Goal: Task Accomplishment & Management: Use online tool/utility

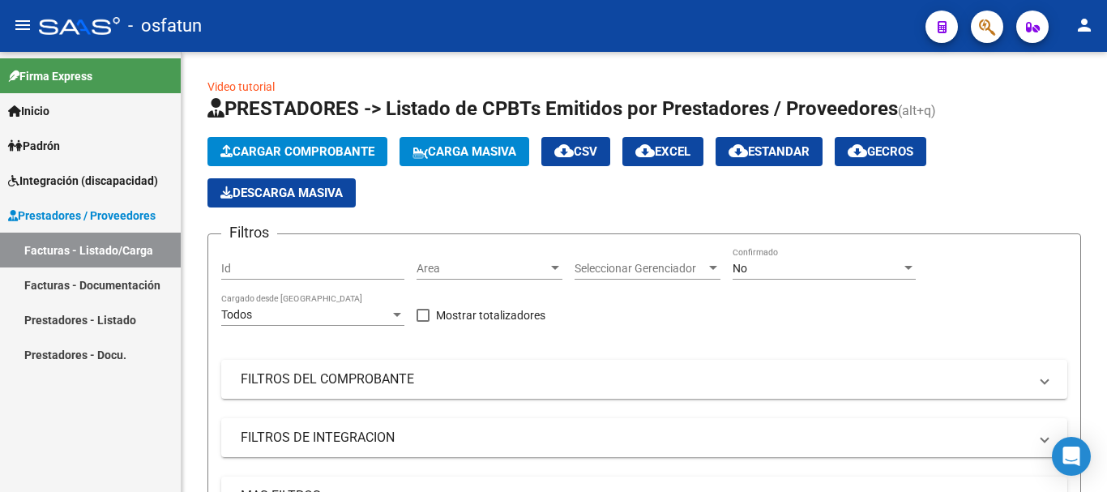
click at [1086, 23] on mat-icon "person" at bounding box center [1084, 24] width 19 height 19
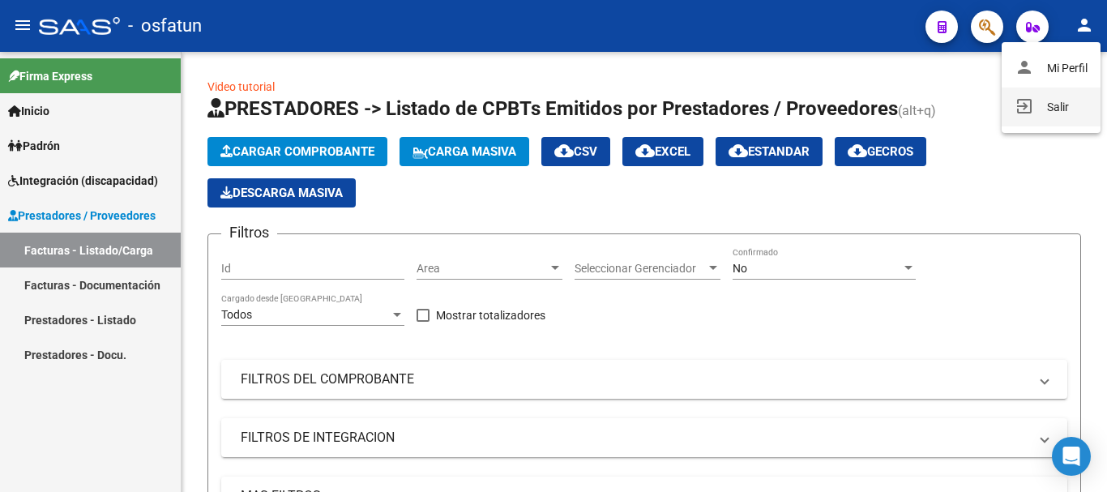
click at [1089, 109] on button "exit_to_app Salir" at bounding box center [1051, 107] width 99 height 39
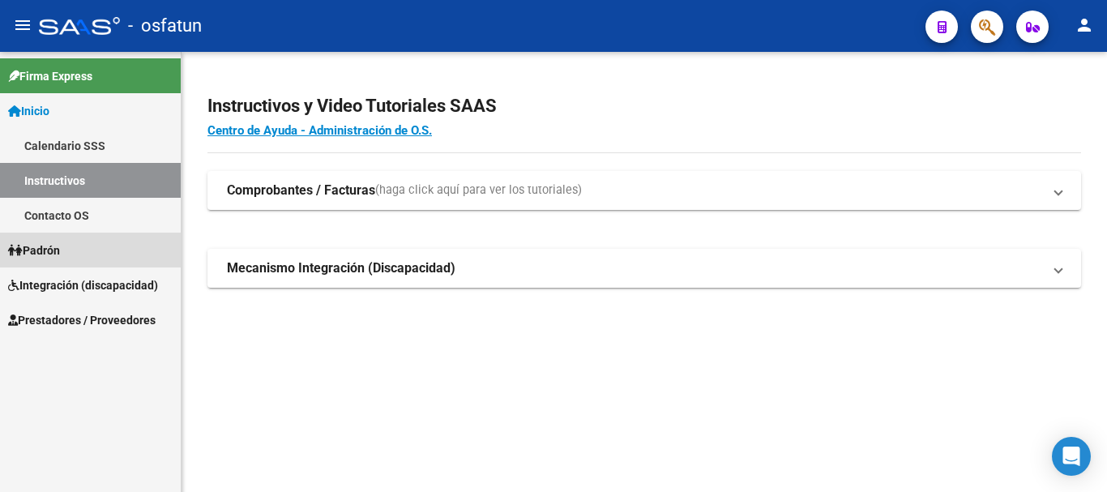
drag, startPoint x: 62, startPoint y: 250, endPoint x: 50, endPoint y: 259, distance: 14.4
click at [60, 249] on span "Padrón" at bounding box center [34, 251] width 52 height 18
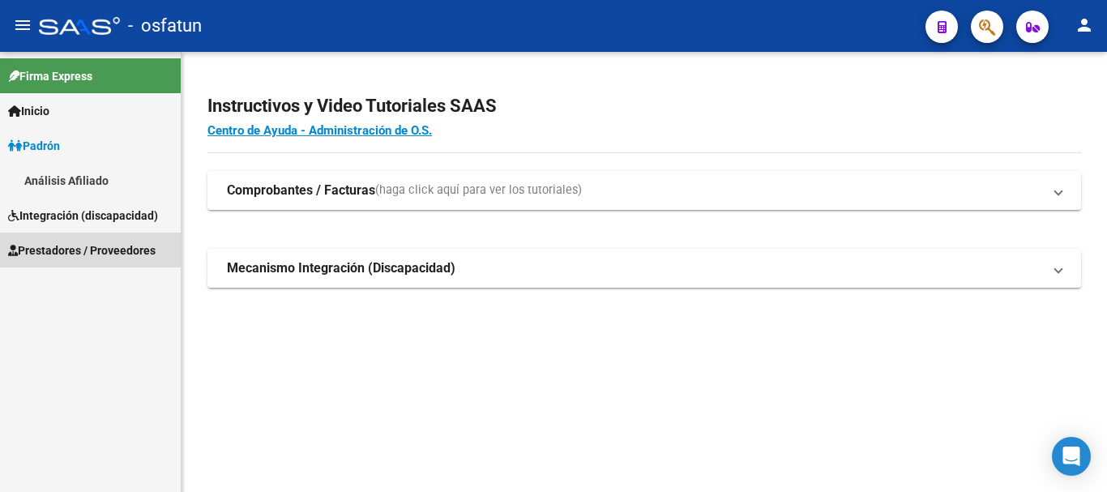
click at [65, 250] on span "Prestadores / Proveedores" at bounding box center [82, 251] width 148 height 18
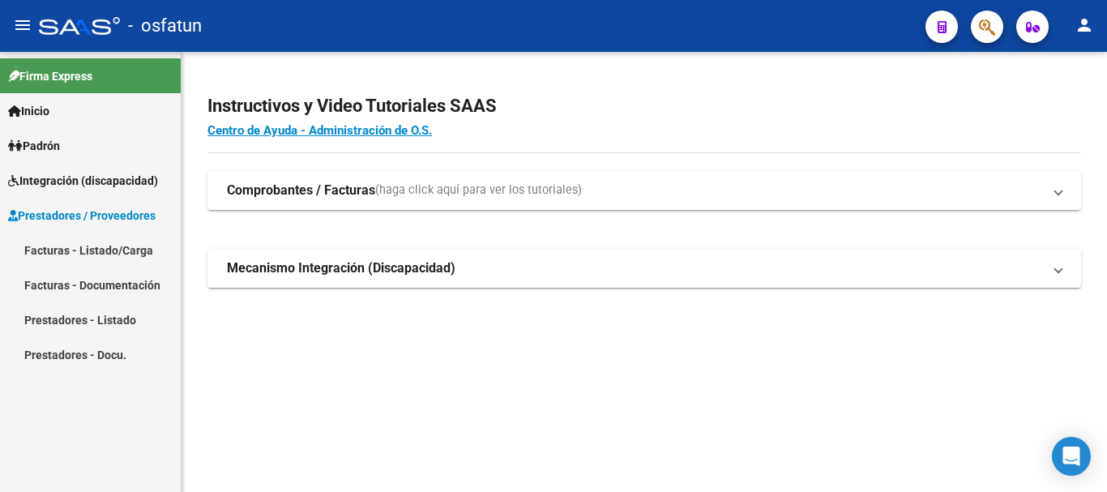
click at [82, 240] on link "Facturas - Listado/Carga" at bounding box center [90, 250] width 181 height 35
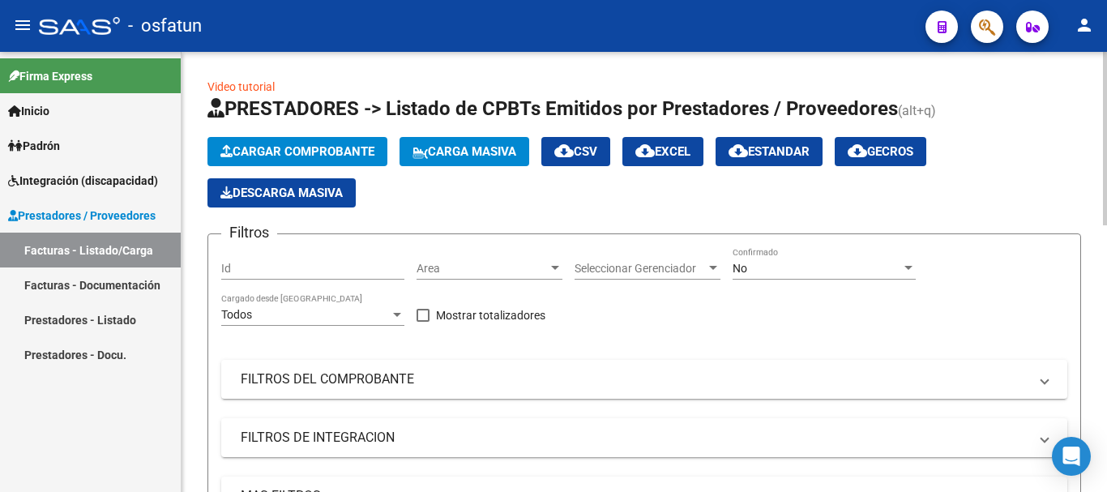
click at [284, 148] on span "Cargar Comprobante" at bounding box center [297, 151] width 154 height 15
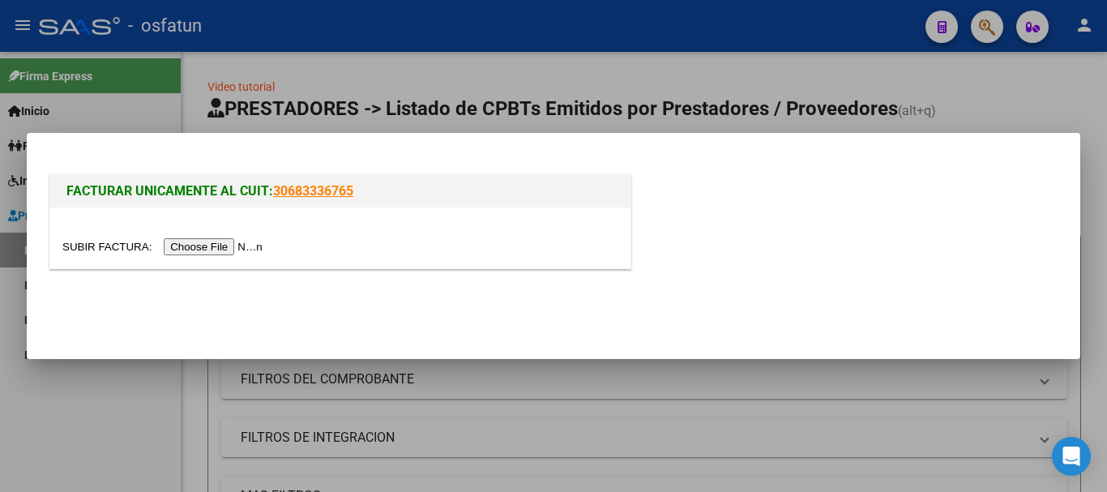
click at [251, 244] on input "file" at bounding box center [164, 246] width 205 height 17
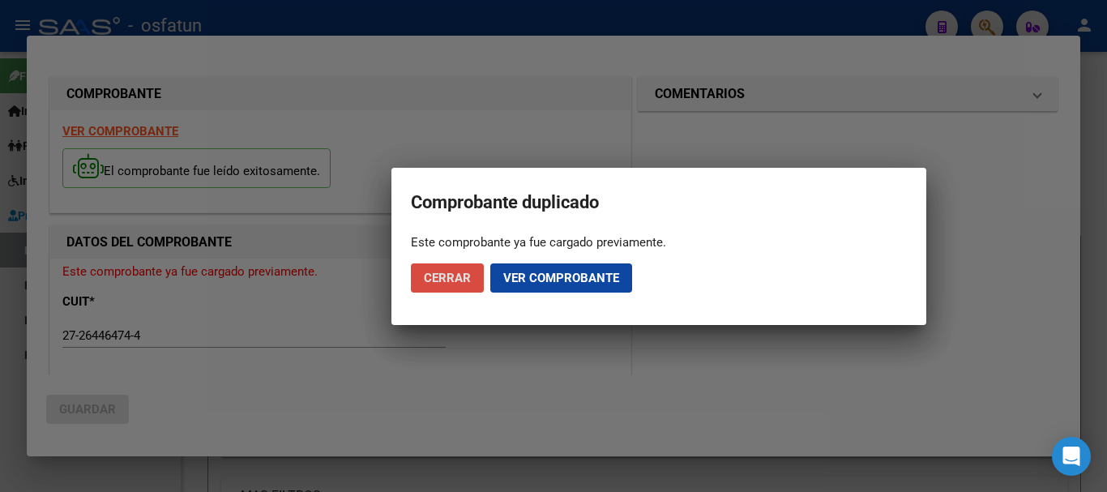
click at [446, 283] on span "Cerrar" at bounding box center [447, 278] width 47 height 15
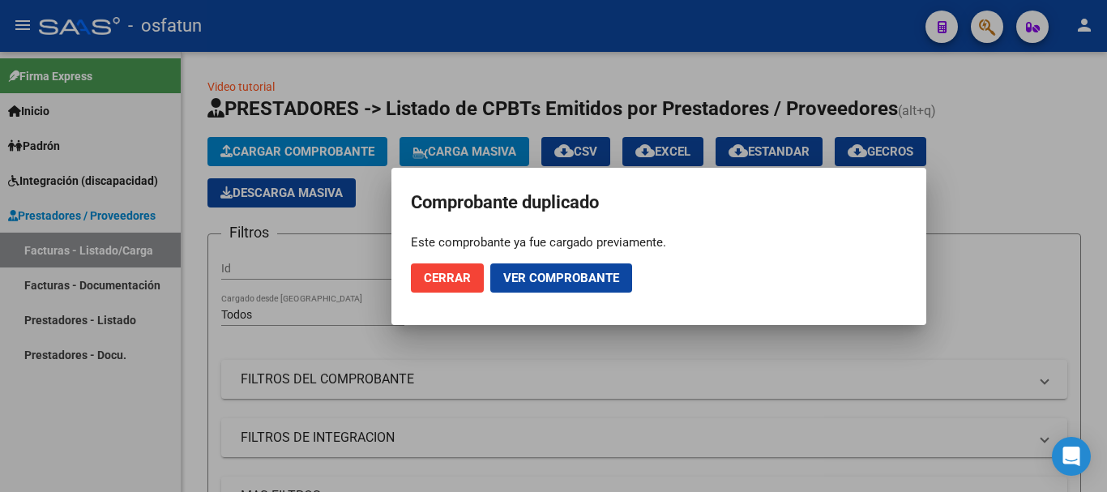
click at [451, 289] on button "Cerrar" at bounding box center [447, 277] width 73 height 29
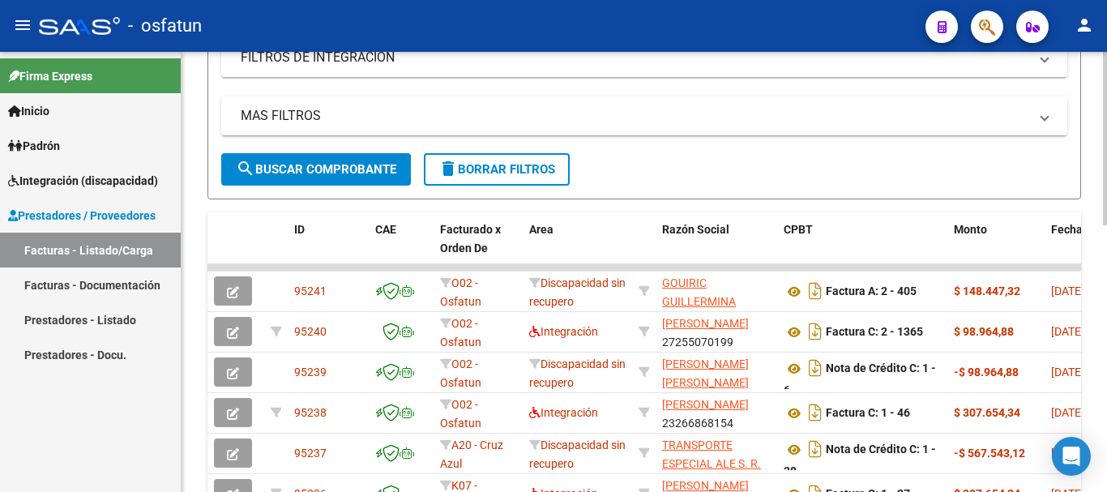
click at [1056, 407] on div "Video tutorial PRESTADORES -> Listado de CPBTs Emitidos por Prestadores / Prove…" at bounding box center [647, 223] width 930 height 1103
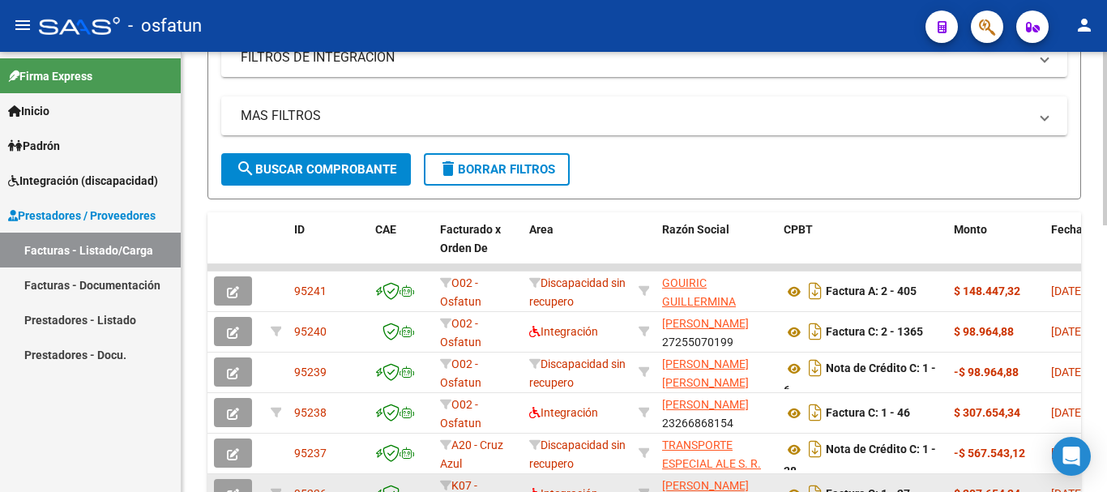
scroll to position [479, 0]
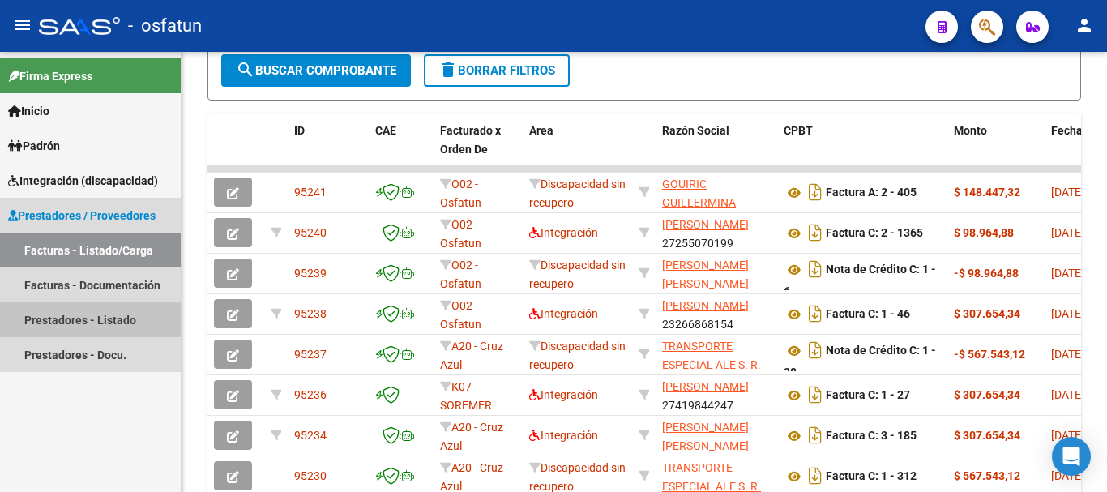
click at [30, 312] on link "Prestadores - Listado" at bounding box center [90, 319] width 181 height 35
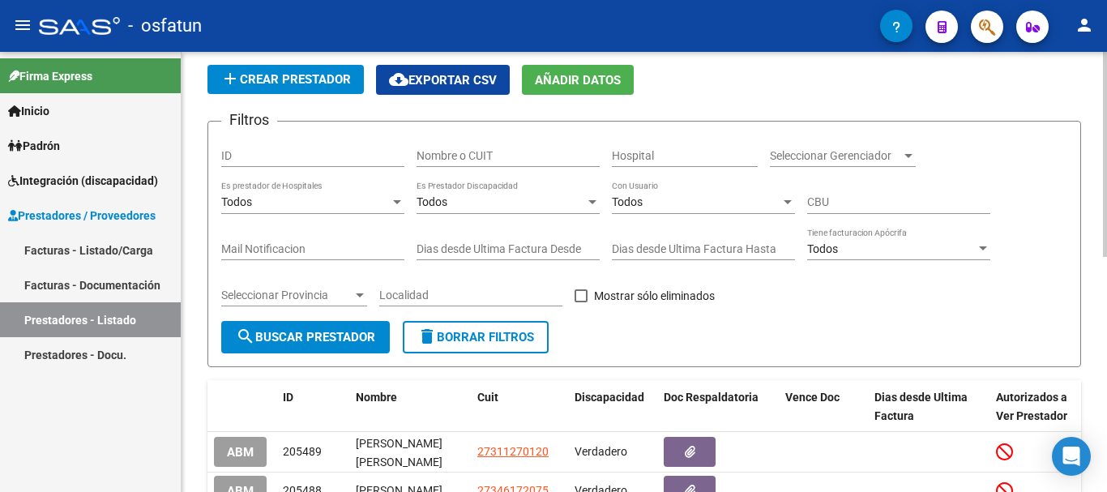
scroll to position [10, 0]
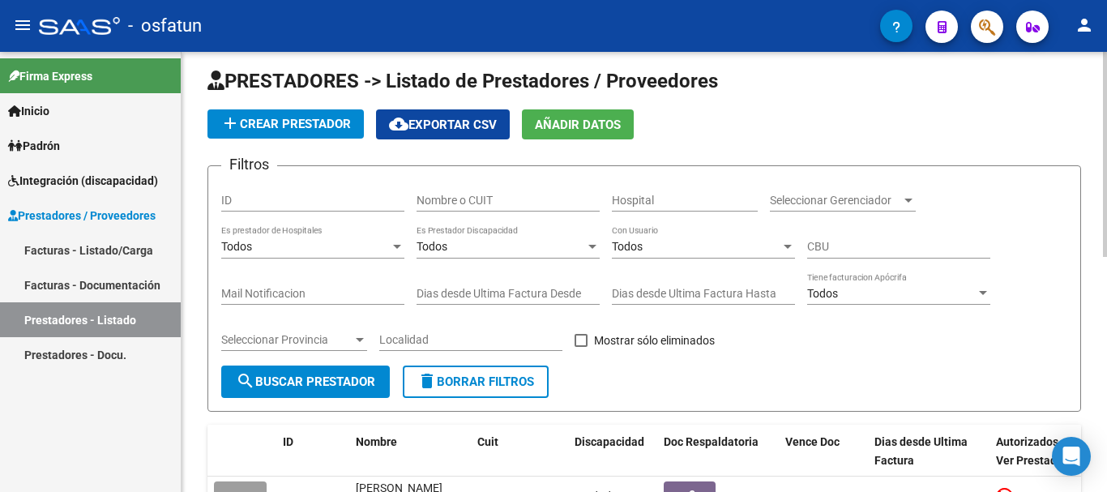
click at [1094, 155] on div at bounding box center [1105, 159] width 4 height 205
click at [449, 203] on input "Nombre o CUIT" at bounding box center [508, 201] width 183 height 14
click at [1094, 236] on div at bounding box center [1105, 159] width 4 height 205
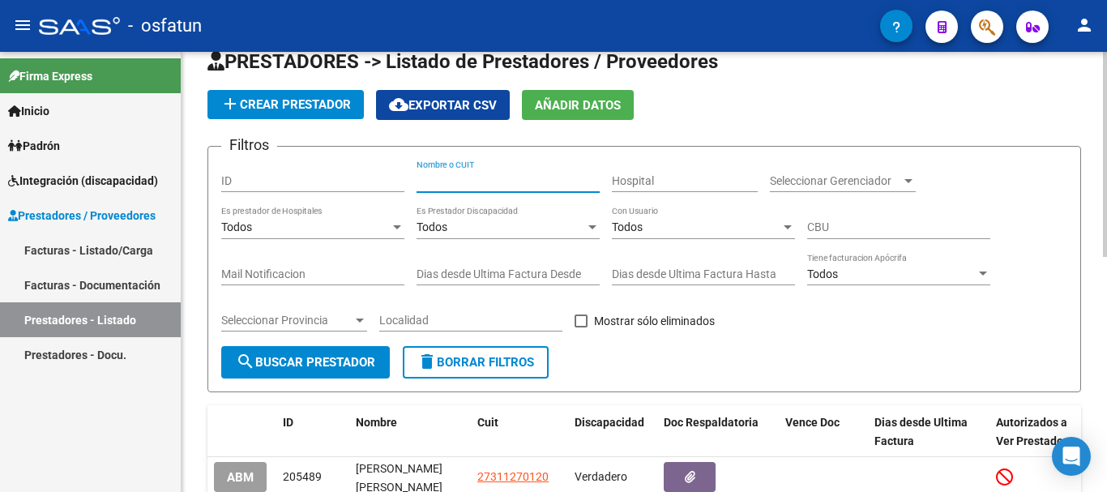
click at [1094, 245] on div "PRESTADORES -> Listado de Prestadores / Proveedores add Crear Prestador cloud_d…" at bounding box center [647, 479] width 930 height 912
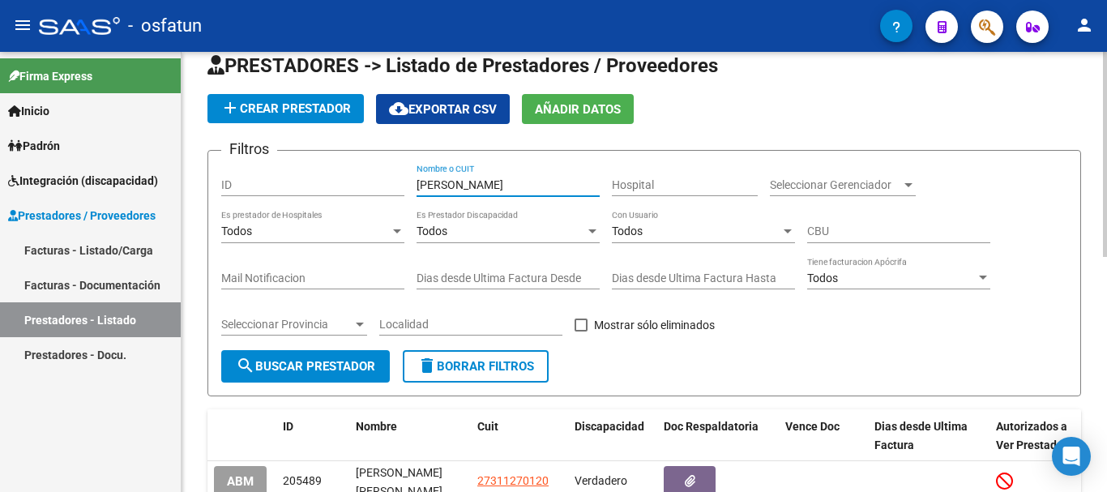
type input "[PERSON_NAME]"
click at [290, 370] on span "search Buscar Prestador" at bounding box center [305, 366] width 139 height 15
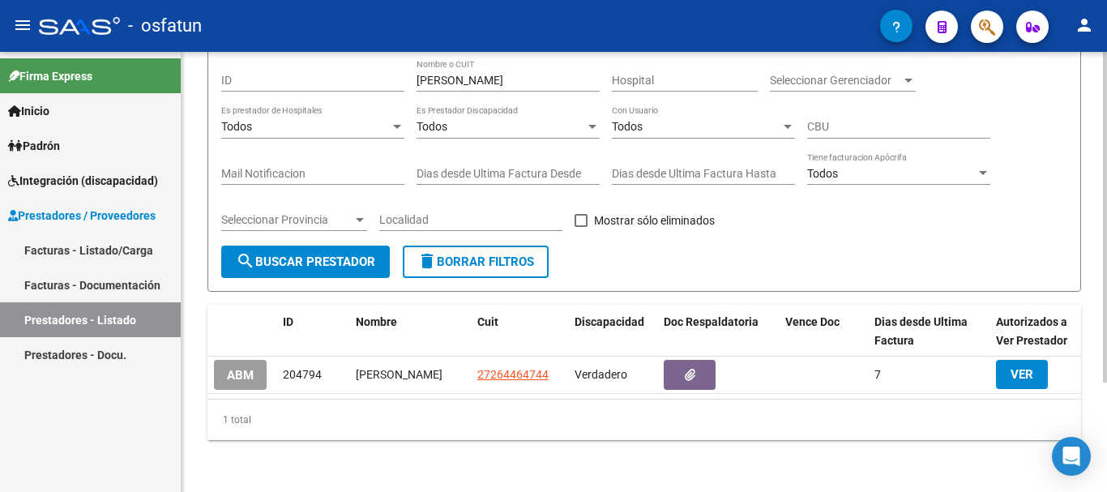
click at [1094, 183] on div at bounding box center [1105, 326] width 4 height 331
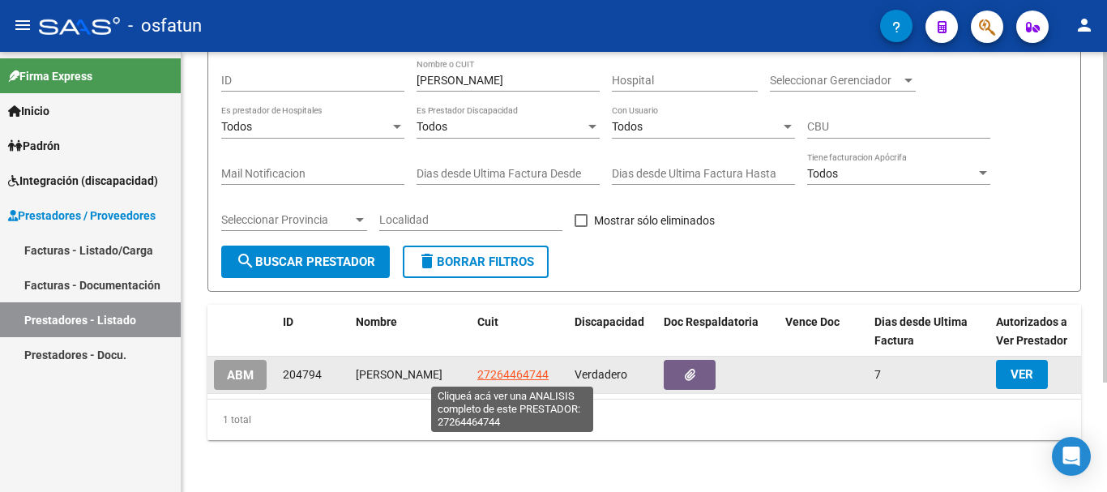
click at [522, 371] on span "27264464744" at bounding box center [512, 374] width 71 height 13
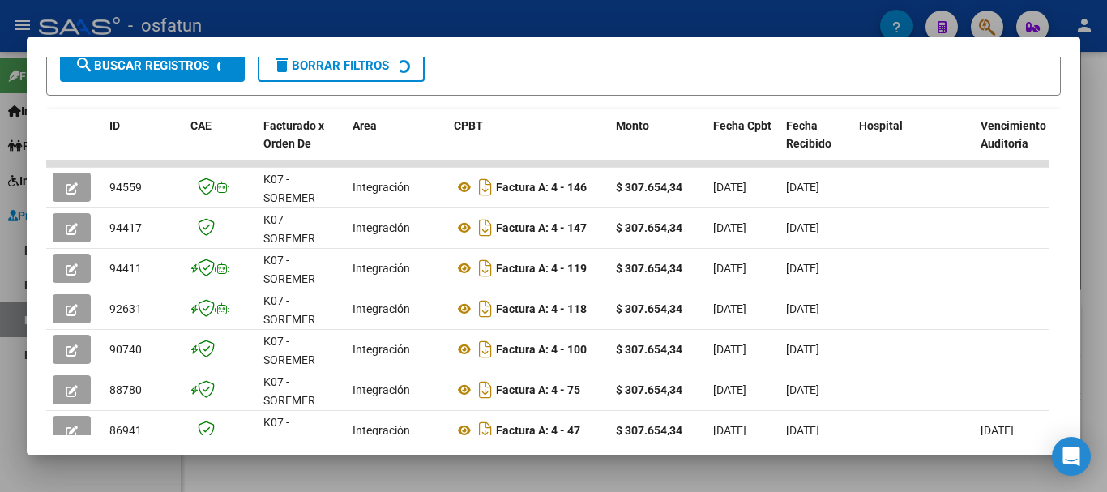
scroll to position [336, 0]
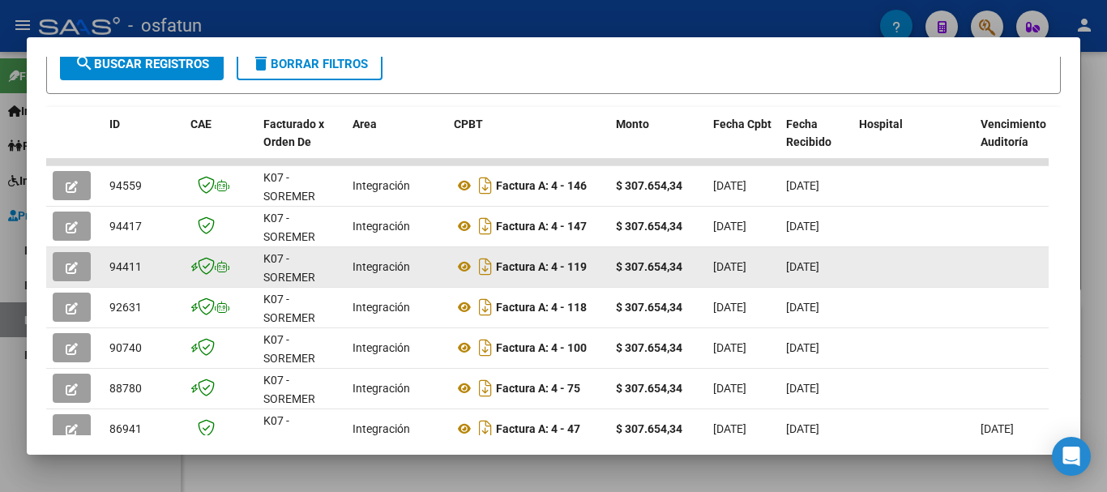
click at [66, 274] on icon "button" at bounding box center [72, 268] width 12 height 12
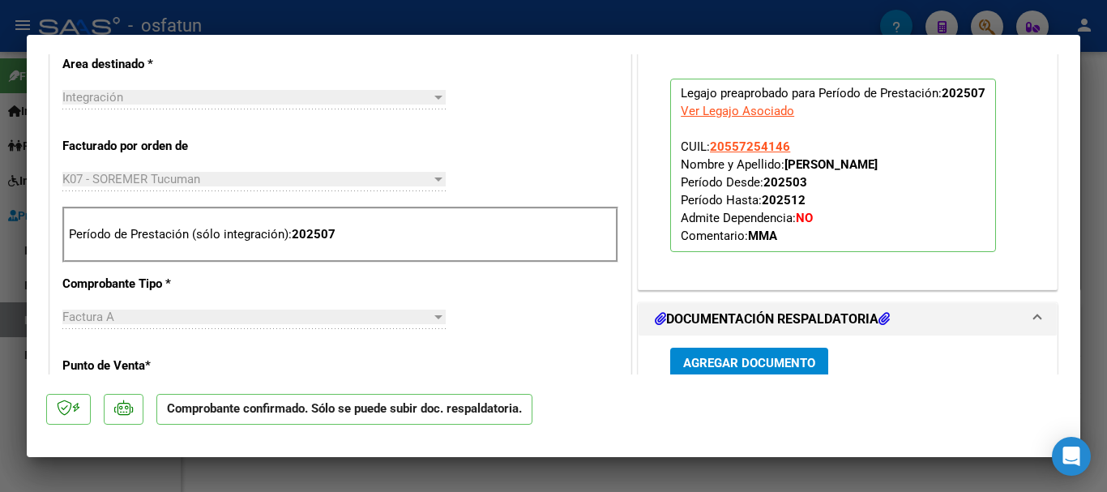
scroll to position [572, 0]
